Goal: Information Seeking & Learning: Learn about a topic

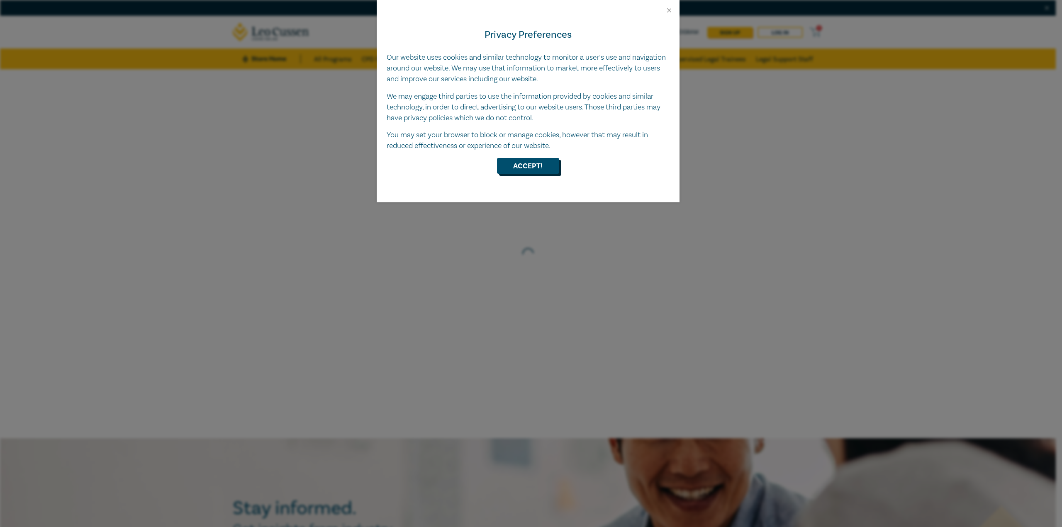
click at [534, 161] on button "Accept!" at bounding box center [528, 166] width 62 height 16
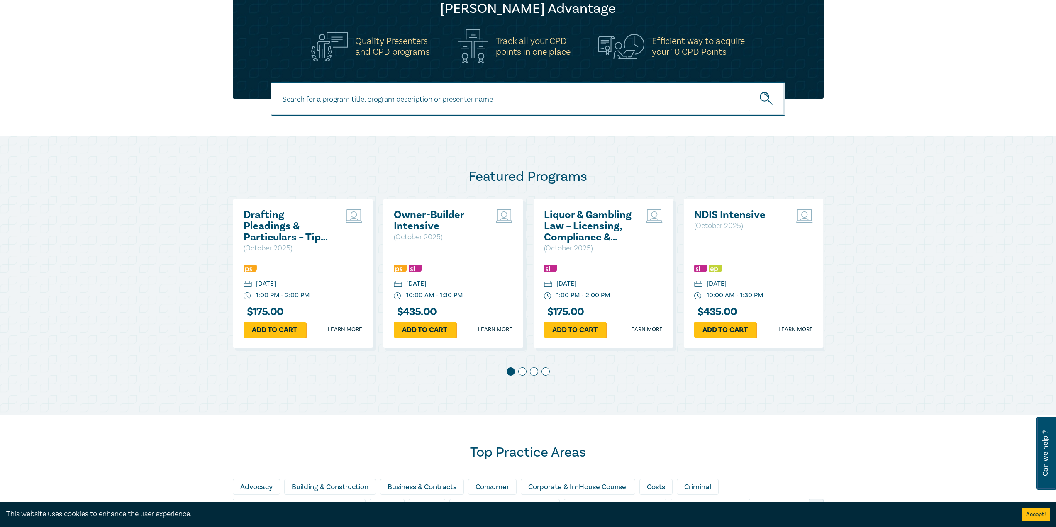
scroll to position [291, 0]
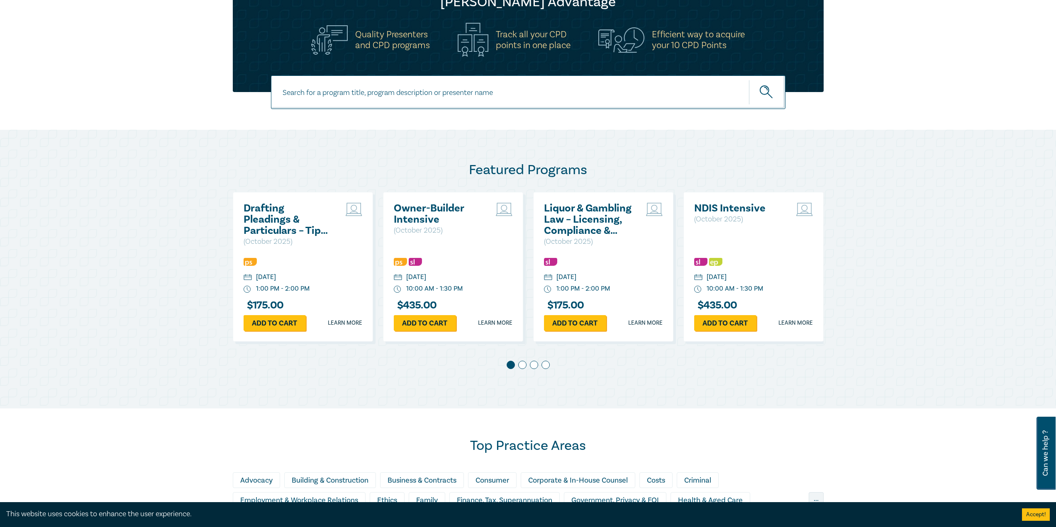
click at [686, 313] on div "NDIS Intensive ( [DATE] ) [DATE] 10:00 AM - 1:30 PM $ 435.00 Add to cart Learn …" at bounding box center [754, 267] width 140 height 150
click at [399, 263] on img at bounding box center [400, 262] width 13 height 8
click at [355, 324] on link "Learn more" at bounding box center [345, 323] width 34 height 8
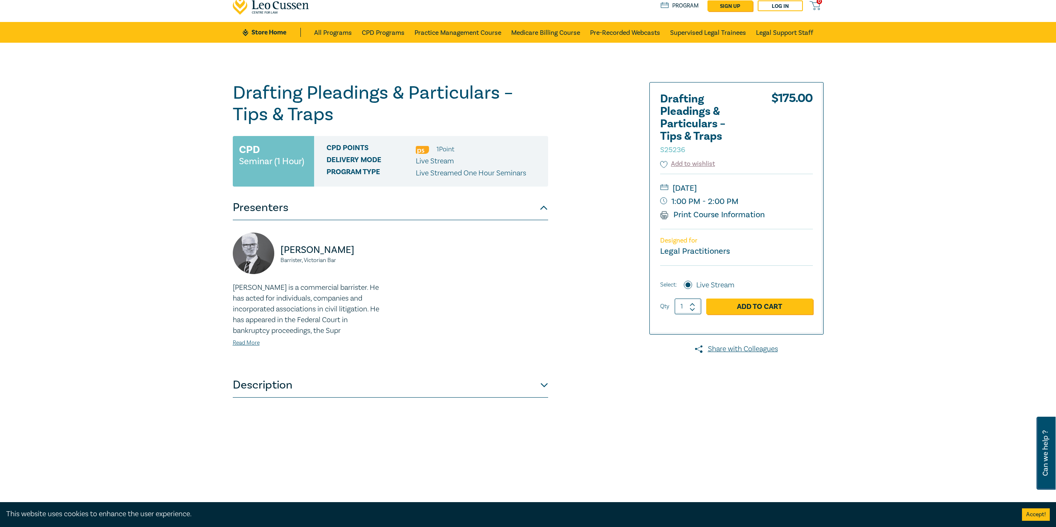
scroll to position [24, 0]
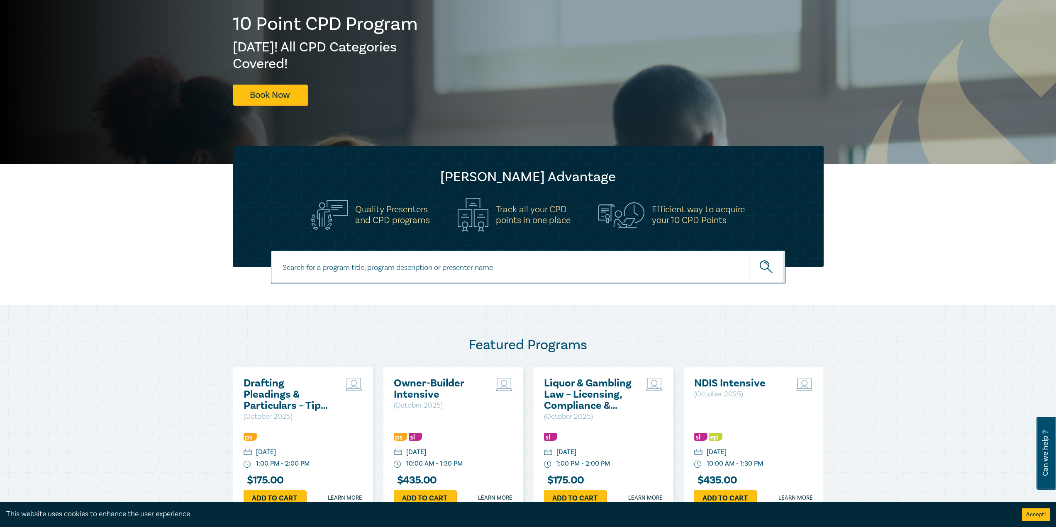
scroll to position [291, 0]
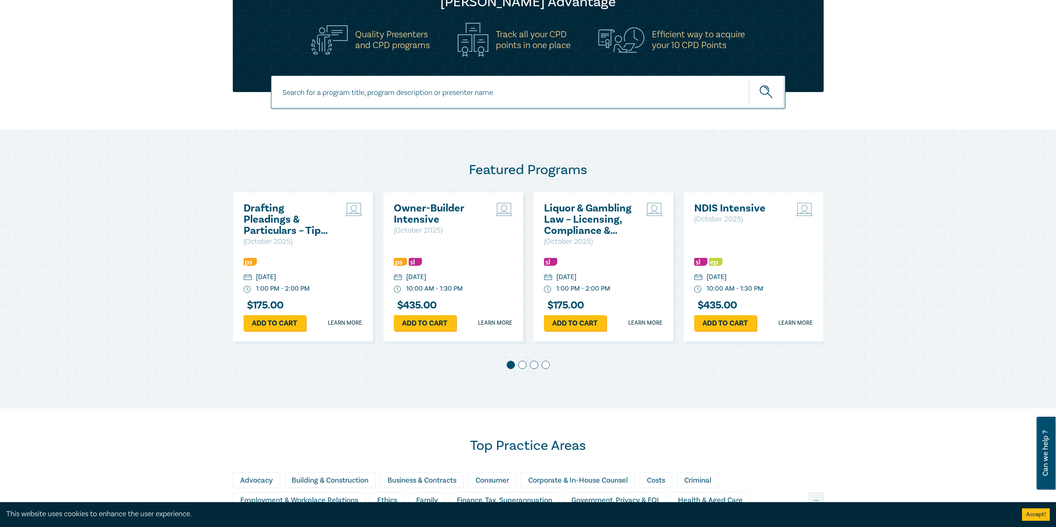
click at [522, 366] on span at bounding box center [522, 365] width 8 height 8
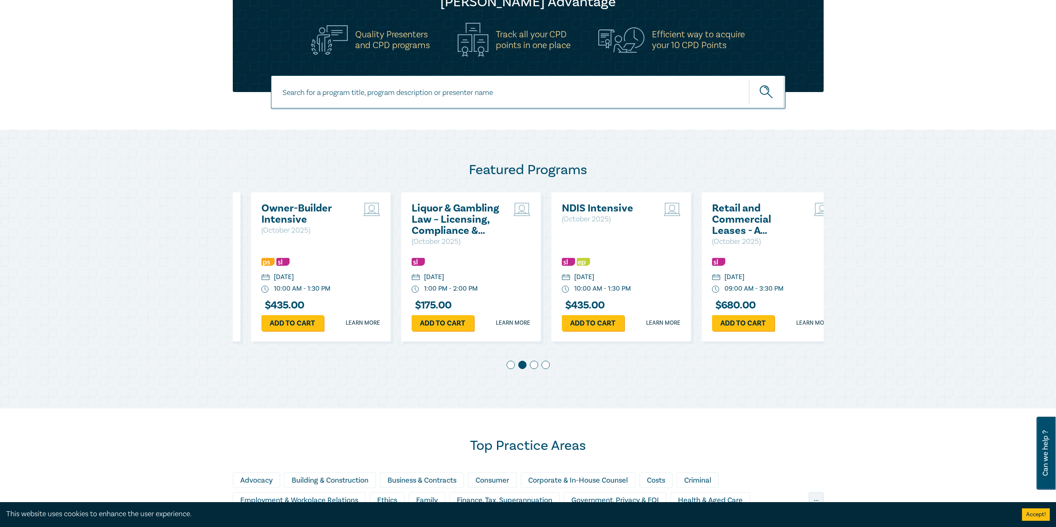
scroll to position [0, 150]
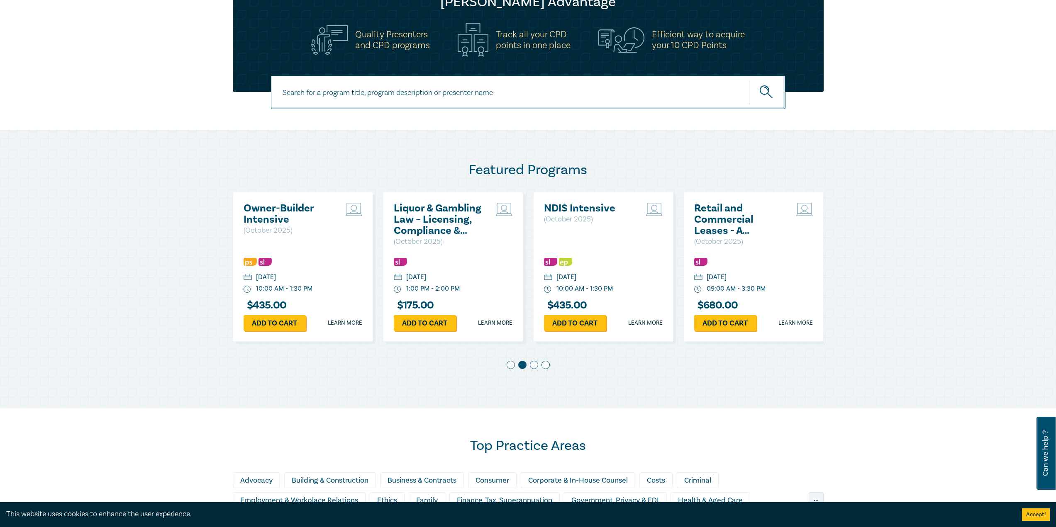
click at [533, 366] on span at bounding box center [534, 365] width 8 height 8
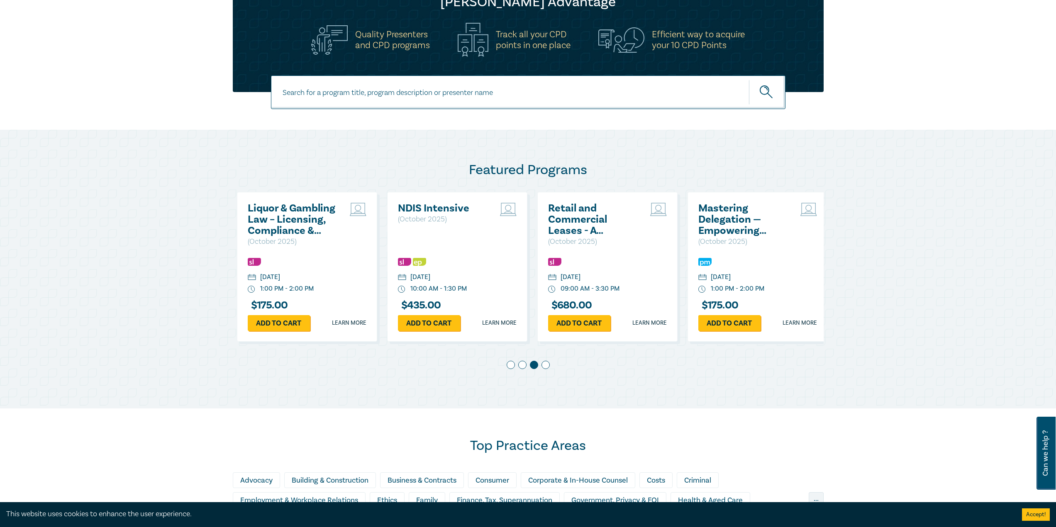
scroll to position [0, 300]
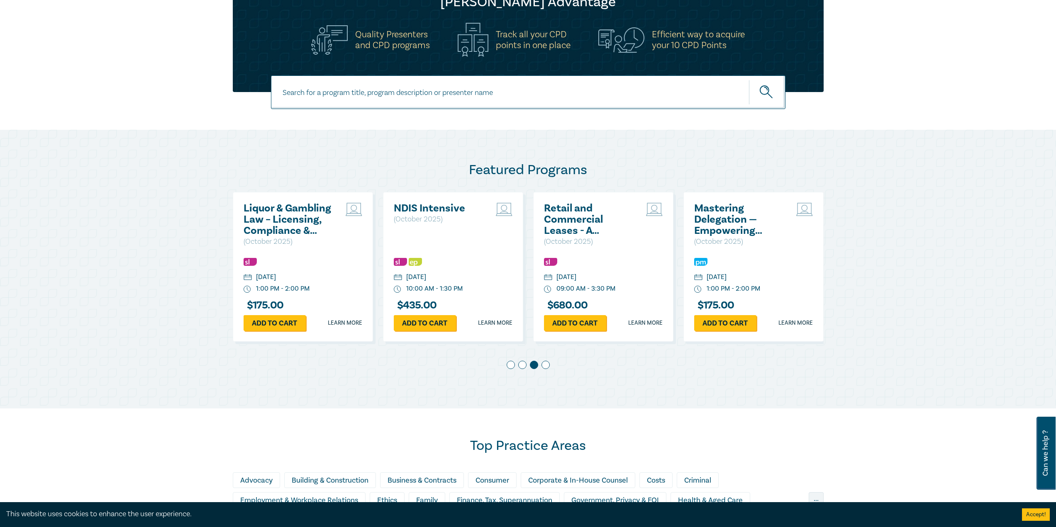
click at [542, 367] on span at bounding box center [546, 365] width 8 height 8
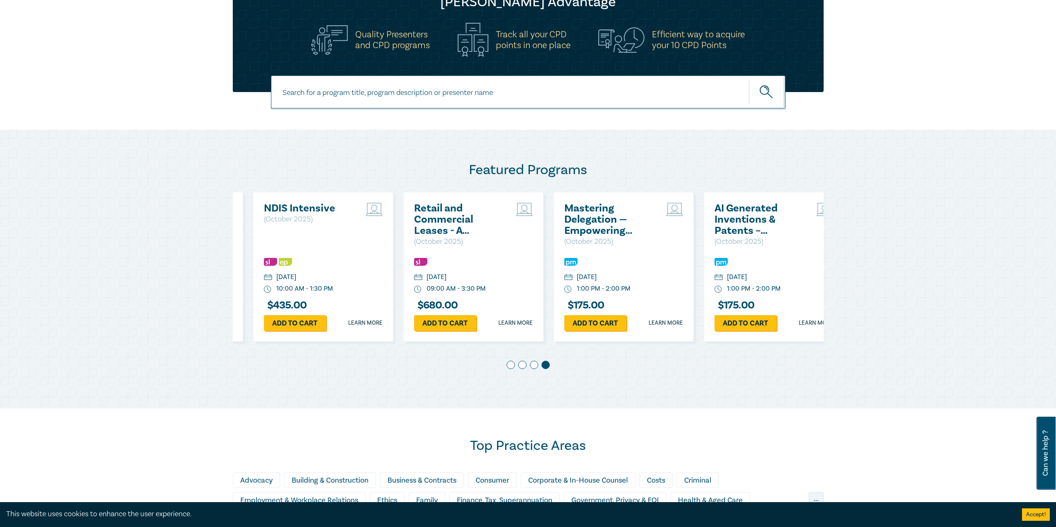
scroll to position [0, 451]
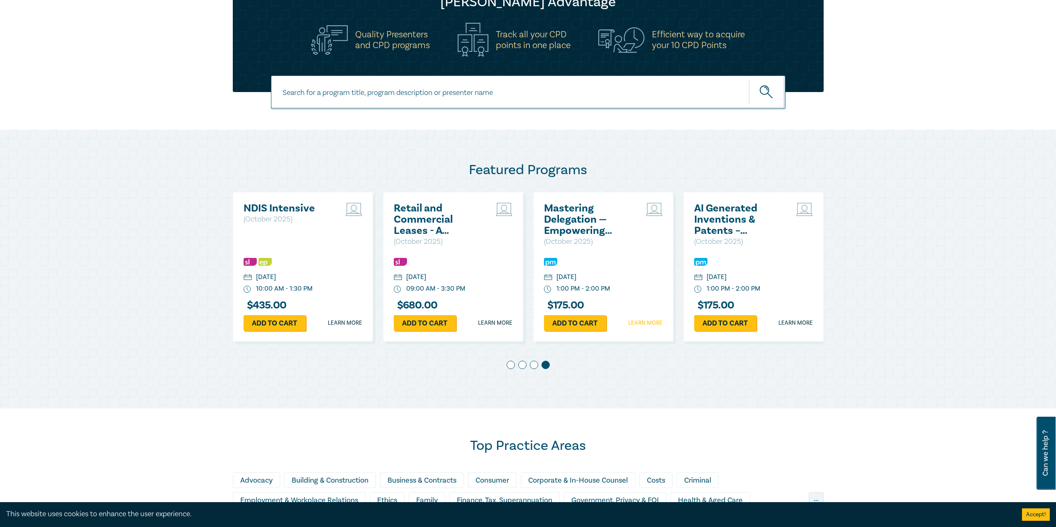
click at [640, 322] on link "Learn more" at bounding box center [645, 323] width 34 height 8
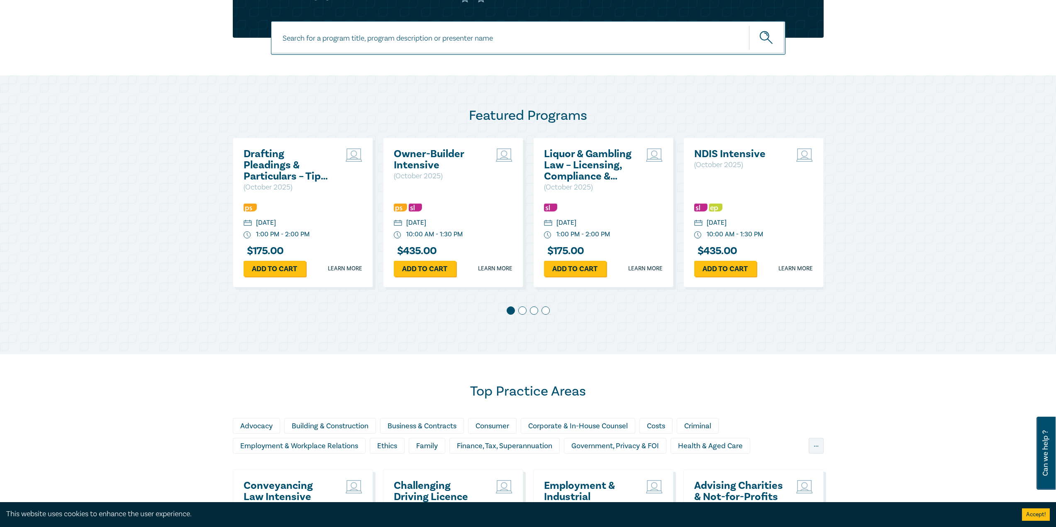
scroll to position [457, 0]
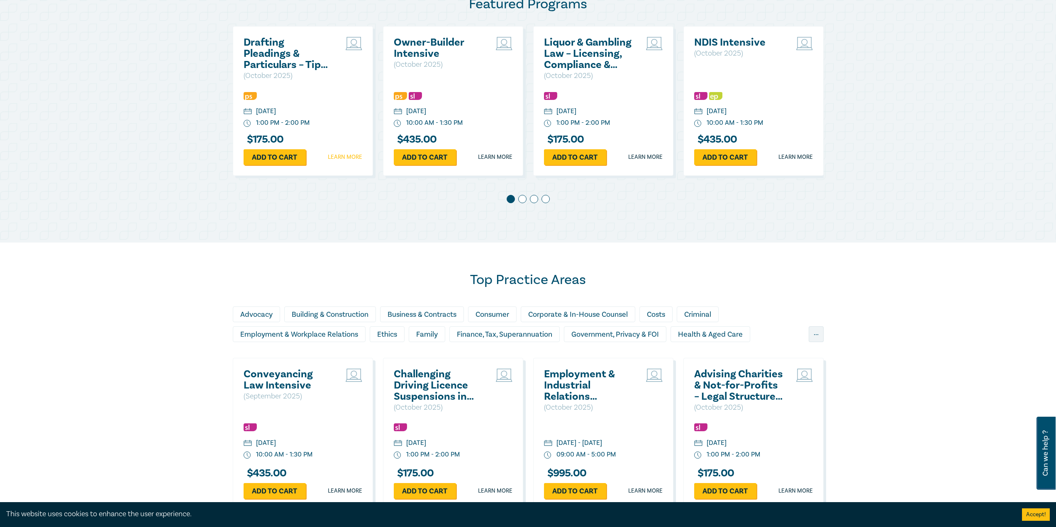
click at [343, 154] on link "Learn more" at bounding box center [345, 157] width 34 height 8
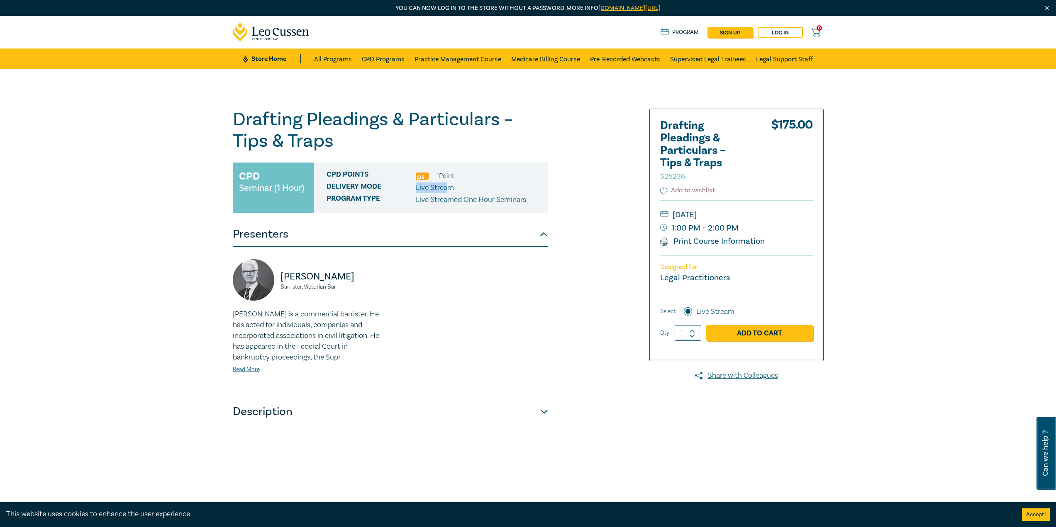
drag, startPoint x: 411, startPoint y: 186, endPoint x: 447, endPoint y: 186, distance: 35.7
click at [447, 186] on div "Delivery Mode Live Stream" at bounding box center [434, 188] width 215 height 11
click at [434, 205] on p "Live Streamed One Hour Seminars" at bounding box center [471, 200] width 110 height 11
